Goal: Complete application form

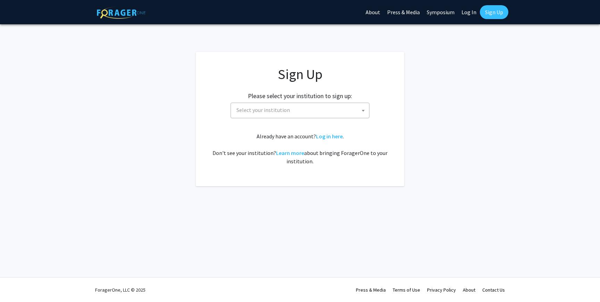
click at [341, 107] on span "Select your institution" at bounding box center [301, 110] width 135 height 14
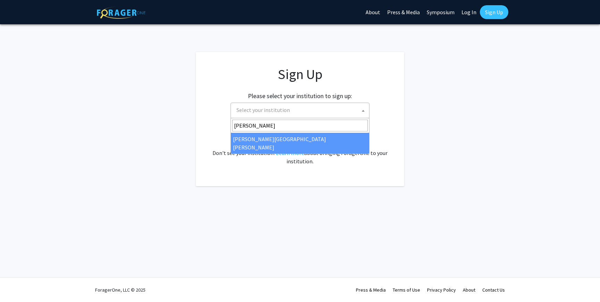
type input "john"
select select "1"
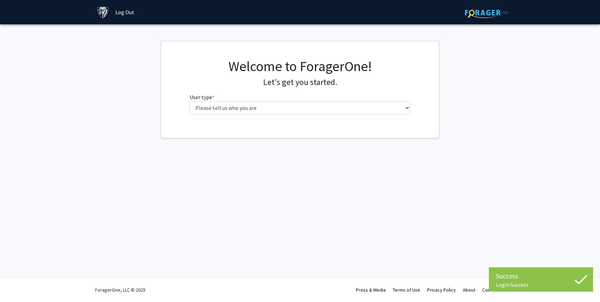
click at [326, 117] on div "Welcome to ForagerOne! Let's get you started. User type * required Please tell …" at bounding box center [299, 89] width 231 height 62
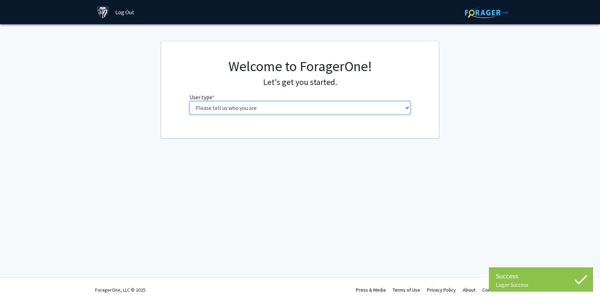
click at [325, 113] on select "Please tell us who you are Undergraduate Student Master's Student Doctoral Cand…" at bounding box center [299, 107] width 221 height 13
select select "2: masters"
click at [189, 101] on select "Please tell us who you are Undergraduate Student Master's Student Doctoral Cand…" at bounding box center [299, 107] width 221 height 13
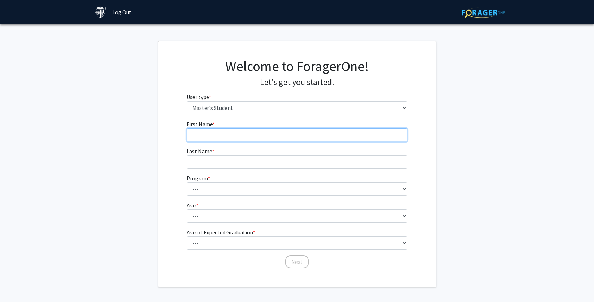
click at [316, 138] on input "First Name * required" at bounding box center [297, 134] width 221 height 13
type input "Pin-[PERSON_NAME]"
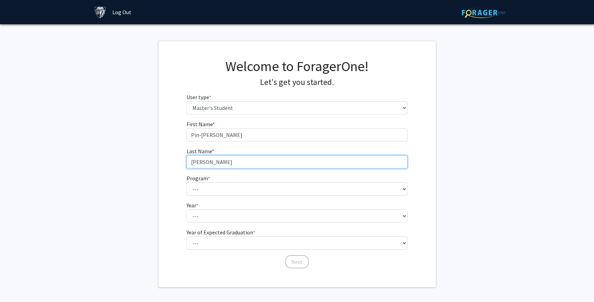
type input "[PERSON_NAME]"
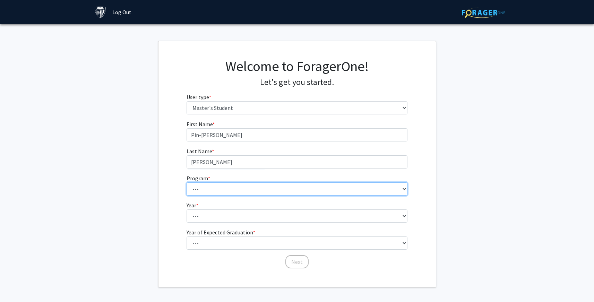
click at [268, 190] on select "--- Anatomy Education Applied and Computational Mathematics Applied Biomedical …" at bounding box center [297, 189] width 221 height 13
select select "105: 89"
click at [187, 183] on select "--- Anatomy Education Applied and Computational Mathematics Applied Biomedical …" at bounding box center [297, 189] width 221 height 13
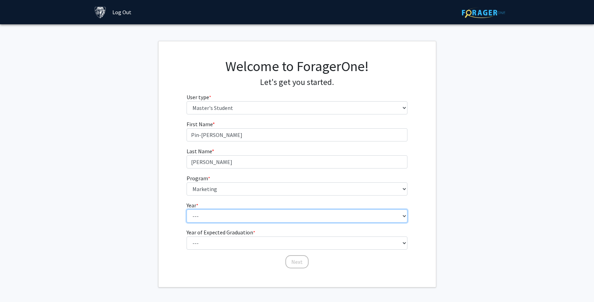
click at [201, 210] on select "--- First Year Second Year" at bounding box center [297, 216] width 221 height 13
select select "1: first_year"
click at [187, 210] on select "--- First Year Second Year" at bounding box center [297, 216] width 221 height 13
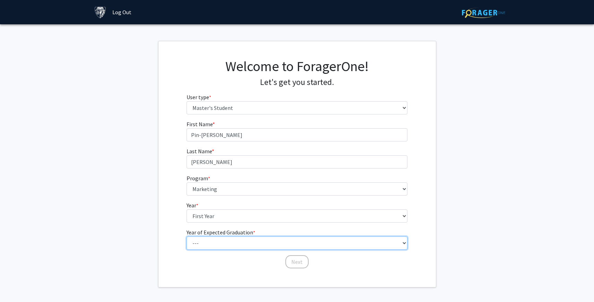
click at [200, 238] on select "--- 2025 2026 2027 2028 2029 2030 2031 2032 2033 2034" at bounding box center [297, 243] width 221 height 13
select select "2: 2026"
click at [187, 237] on select "--- 2025 2026 2027 2028 2029 2030 2031 2032 2033 2034" at bounding box center [297, 243] width 221 height 13
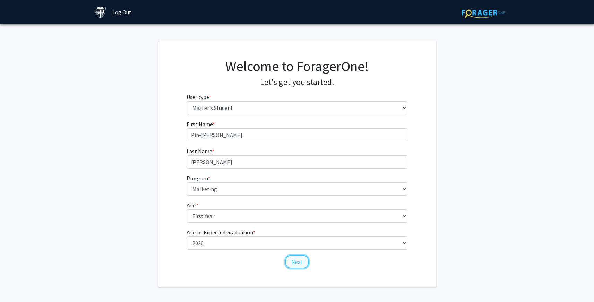
click at [300, 265] on button "Next" at bounding box center [297, 261] width 23 height 13
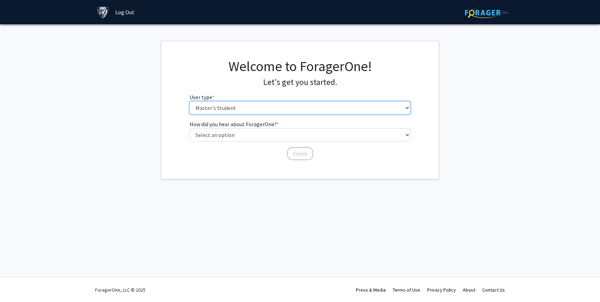
click at [276, 112] on select "Please tell us who you are Undergraduate Student Master's Student Doctoral Cand…" at bounding box center [299, 107] width 221 height 13
click at [189, 101] on select "Please tell us who you are Undergraduate Student Master's Student Doctoral Cand…" at bounding box center [299, 107] width 221 height 13
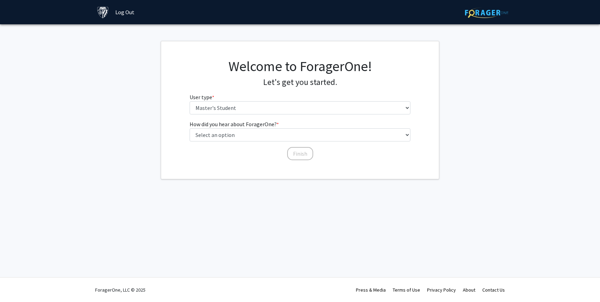
click at [267, 126] on label "How did you hear about ForagerOne? * required" at bounding box center [233, 124] width 89 height 8
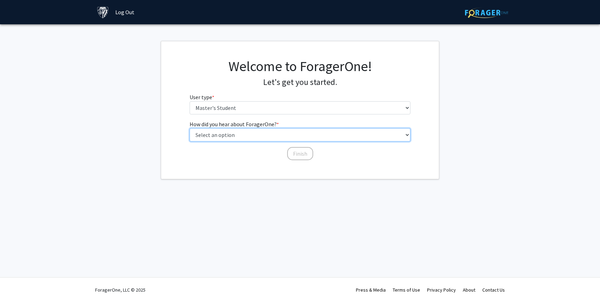
click at [267, 128] on select "Select an option Peer/student recommendation Faculty/staff recommendation Unive…" at bounding box center [299, 134] width 221 height 13
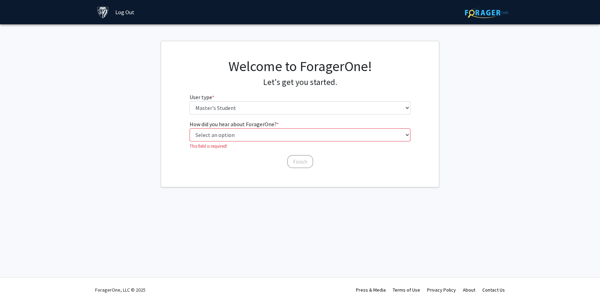
click at [266, 128] on label "How did you hear about ForagerOne? * required" at bounding box center [233, 124] width 89 height 8
click at [266, 128] on select "Select an option Peer/student recommendation Faculty/staff recommendation Unive…" at bounding box center [299, 134] width 221 height 13
click at [262, 136] on select "Select an option Peer/student recommendation Faculty/staff recommendation Unive…" at bounding box center [299, 134] width 221 height 13
select select "3: university_website"
click at [189, 128] on select "Select an option Peer/student recommendation Faculty/staff recommendation Unive…" at bounding box center [299, 134] width 221 height 13
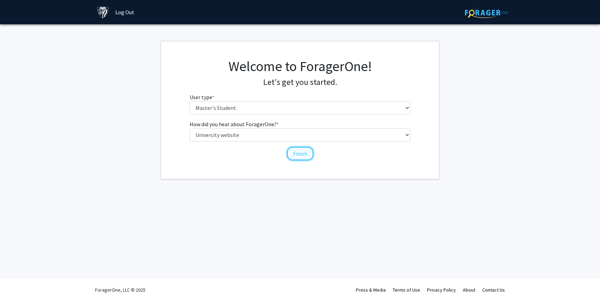
click at [296, 154] on button "Finish" at bounding box center [300, 153] width 26 height 13
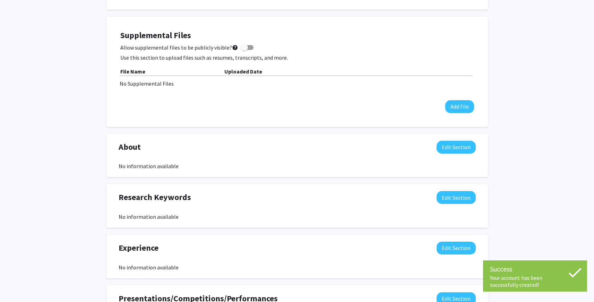
scroll to position [179, 0]
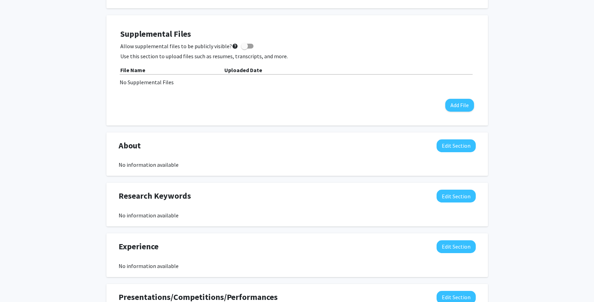
click at [264, 38] on h4 "Supplemental Files" at bounding box center [297, 34] width 354 height 10
